Goal: Task Accomplishment & Management: Manage account settings

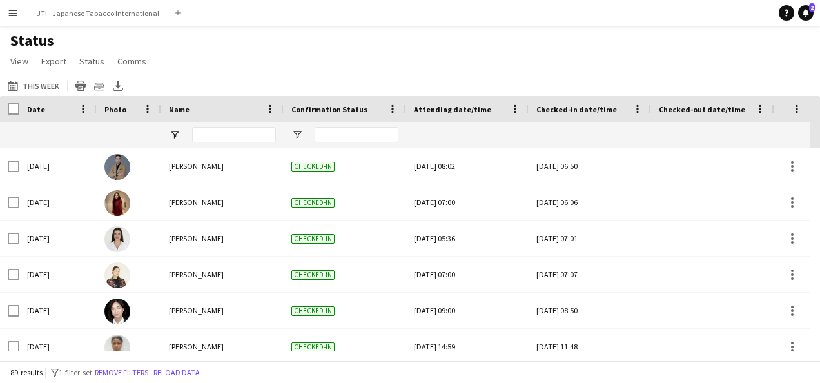
click at [12, 21] on button "Menu" at bounding box center [13, 13] width 26 height 26
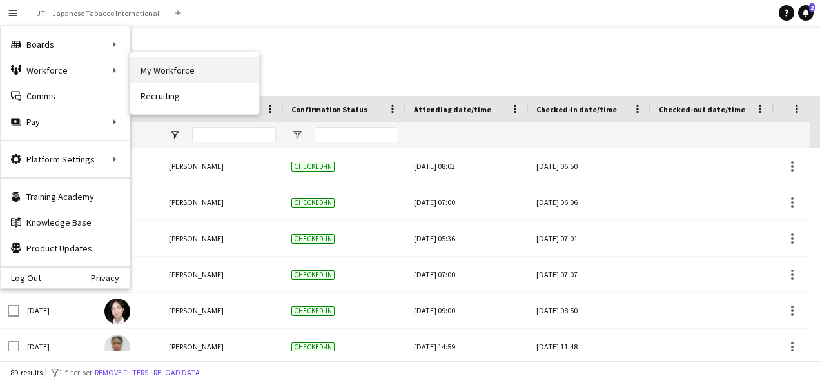
click at [146, 61] on link "My Workforce" at bounding box center [194, 70] width 129 height 26
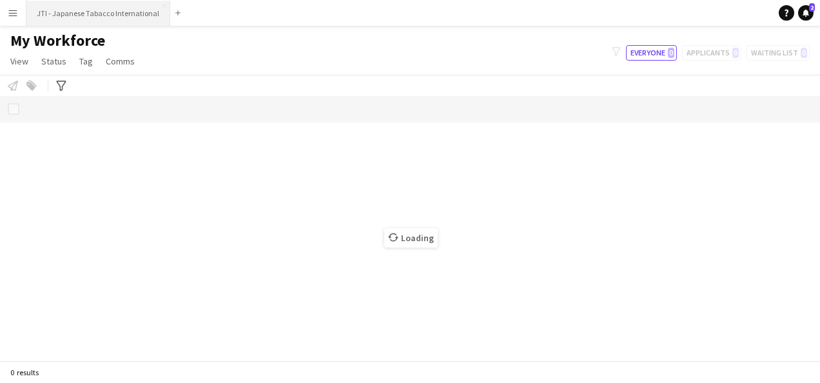
click at [70, 9] on button "JTI - Japanese Tabacco International Close" at bounding box center [98, 13] width 144 height 25
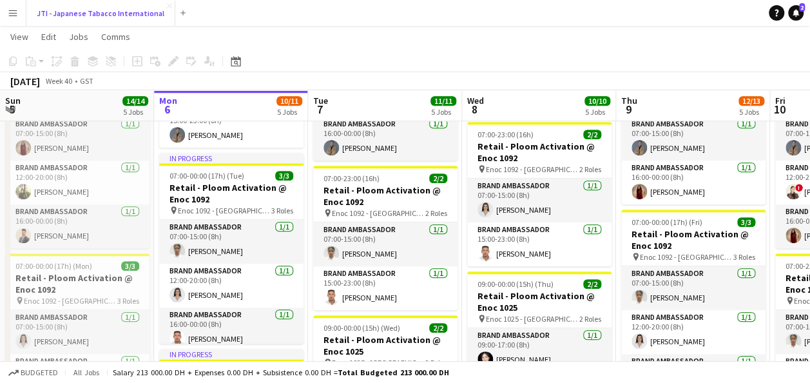
scroll to position [7, 0]
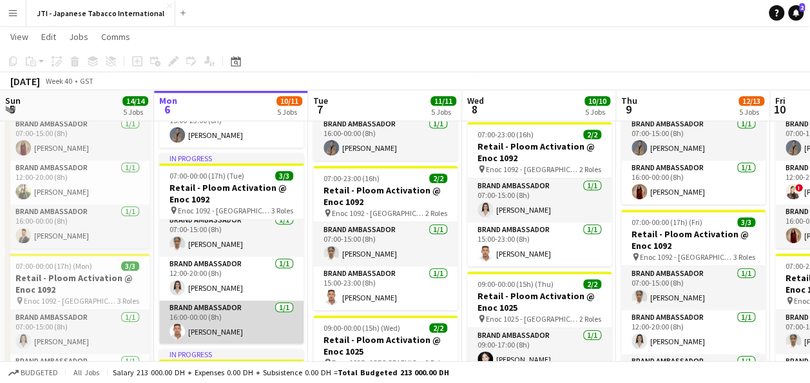
click at [214, 320] on app-card-role "Brand Ambassador [DATE] 16:00-00:00 (8h) [PERSON_NAME]" at bounding box center [231, 322] width 144 height 44
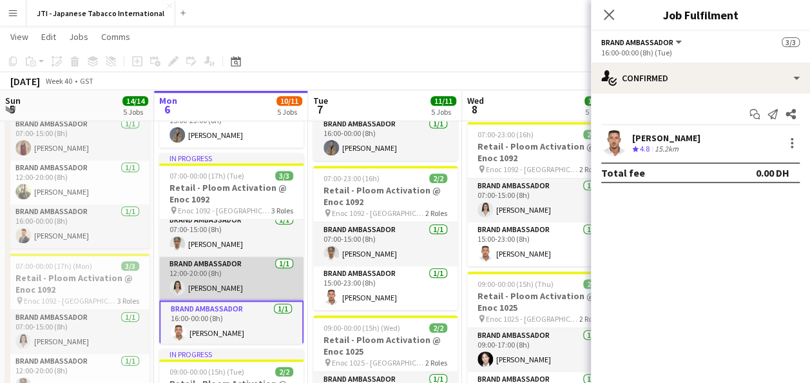
click at [217, 274] on app-card-role "Brand Ambassador [DATE] 12:00-20:00 (8h) [PERSON_NAME]" at bounding box center [231, 278] width 144 height 44
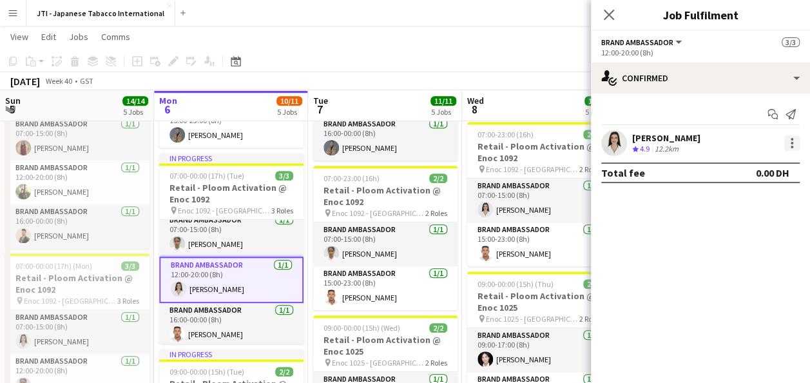
click at [787, 138] on div at bounding box center [791, 142] width 15 height 15
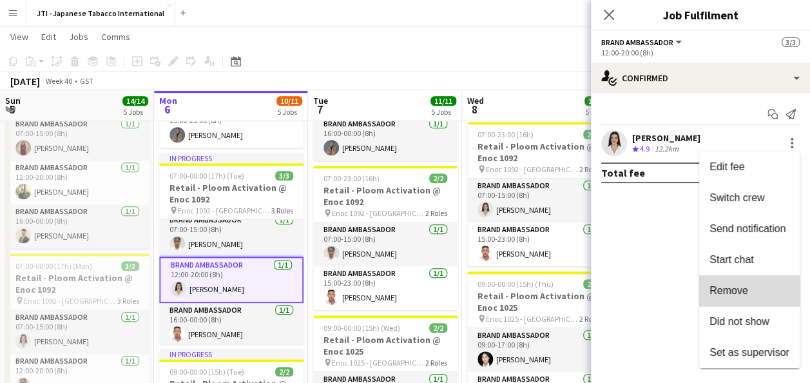
click at [736, 294] on span "Remove" at bounding box center [728, 290] width 39 height 11
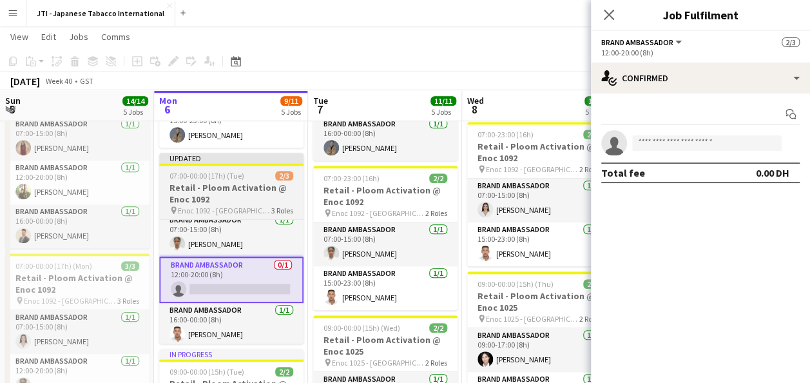
click at [224, 198] on h3 "Retail - Ploom Activation @ Enoc 1092" at bounding box center [231, 193] width 144 height 23
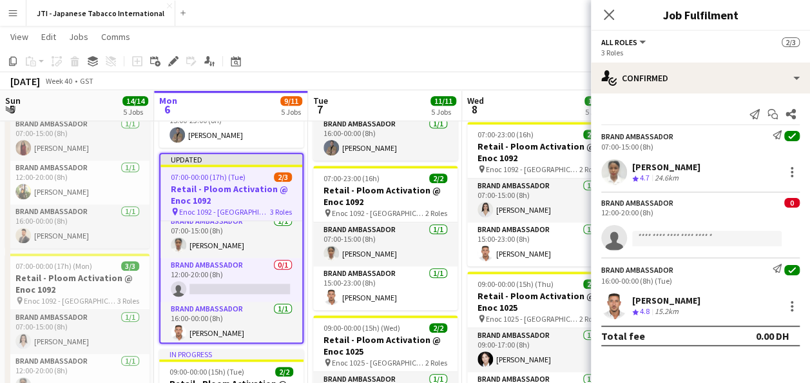
click at [222, 197] on h3 "Retail - Ploom Activation @ Enoc 1092" at bounding box center [231, 194] width 142 height 23
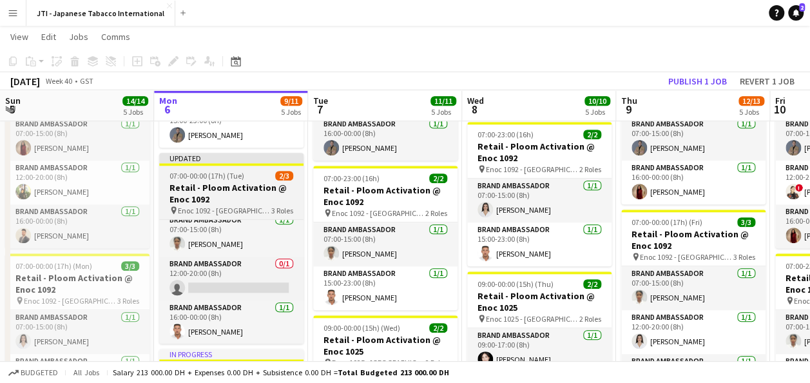
click at [222, 197] on h3 "Retail - Ploom Activation @ Enoc 1092" at bounding box center [231, 193] width 144 height 23
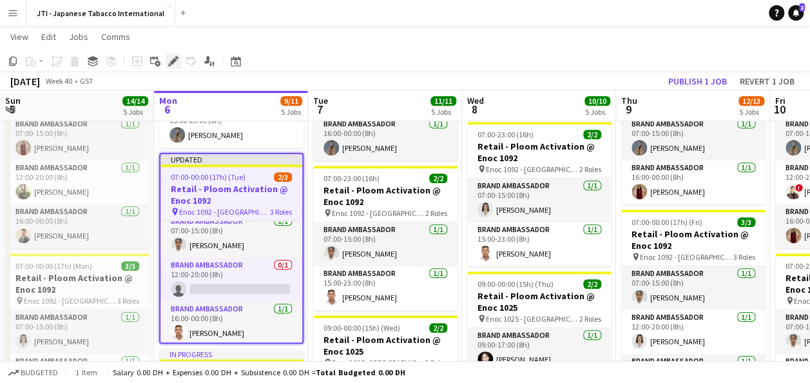
click at [172, 67] on div "Edit" at bounding box center [173, 60] width 15 height 15
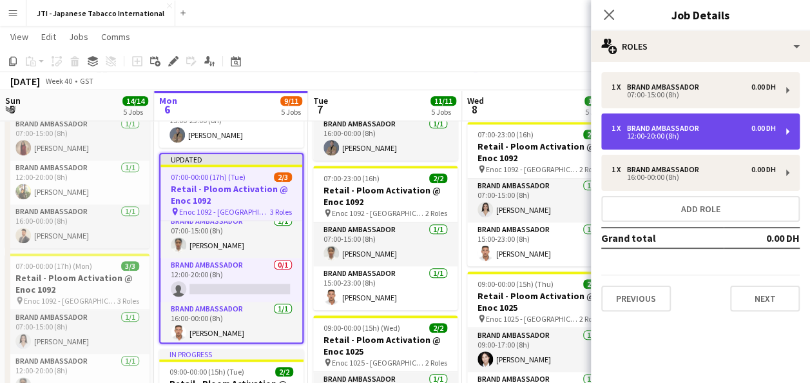
click at [764, 128] on div "0.00 DH" at bounding box center [763, 128] width 24 height 9
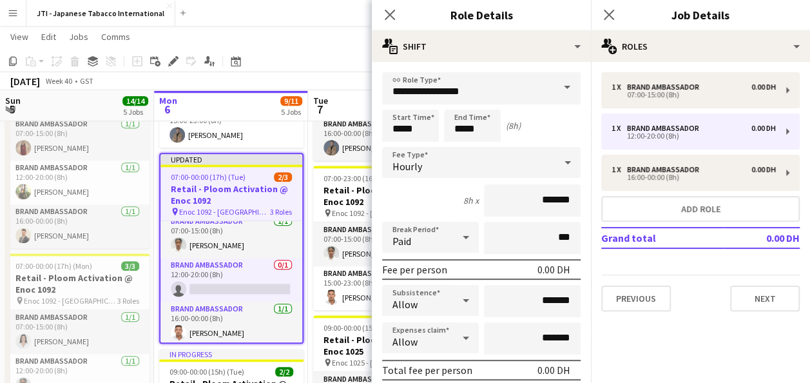
click at [562, 82] on span at bounding box center [566, 87] width 27 height 31
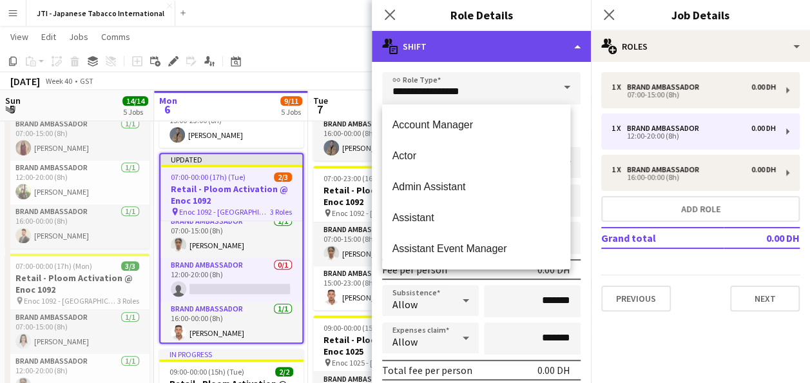
click at [552, 41] on div "multiple-actions-text Shift" at bounding box center [481, 46] width 219 height 31
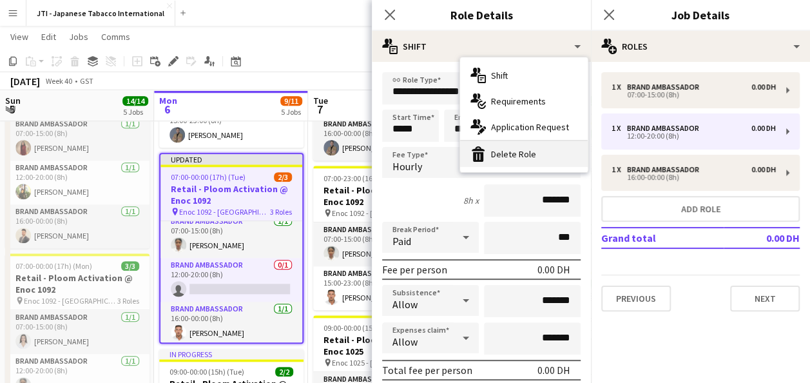
click at [510, 153] on div "bin-2 Delete Role" at bounding box center [524, 154] width 128 height 26
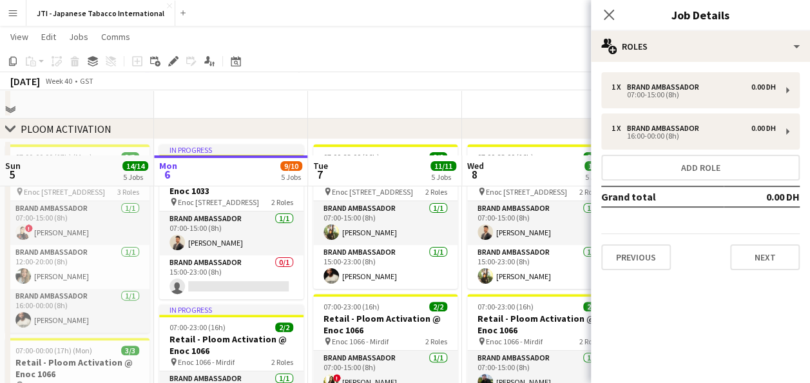
scroll to position [142, 0]
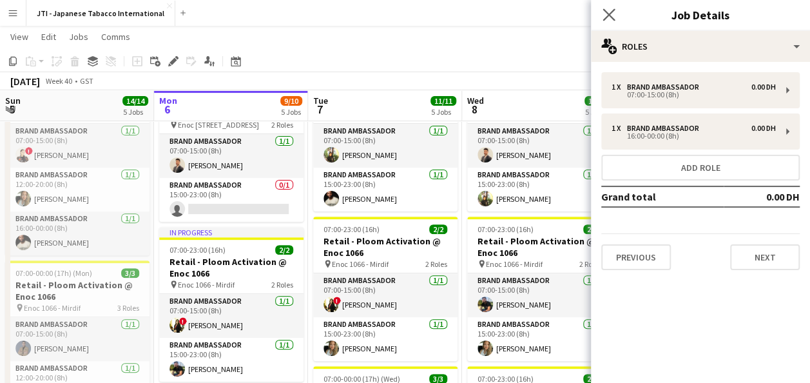
click at [601, 15] on app-icon "Close pop-in" at bounding box center [609, 15] width 19 height 19
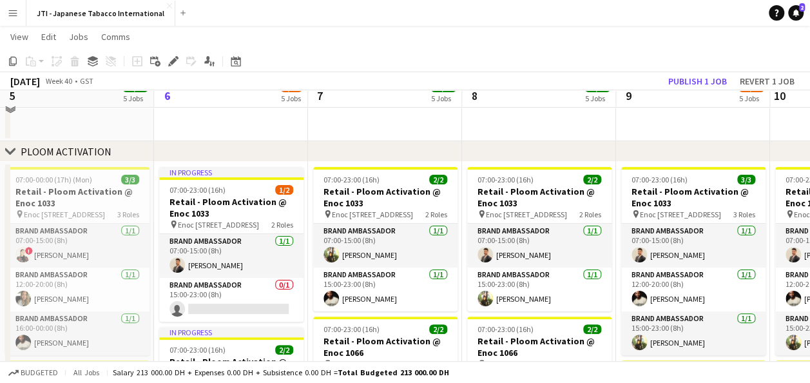
scroll to position [27, 0]
